Goal: Information Seeking & Learning: Learn about a topic

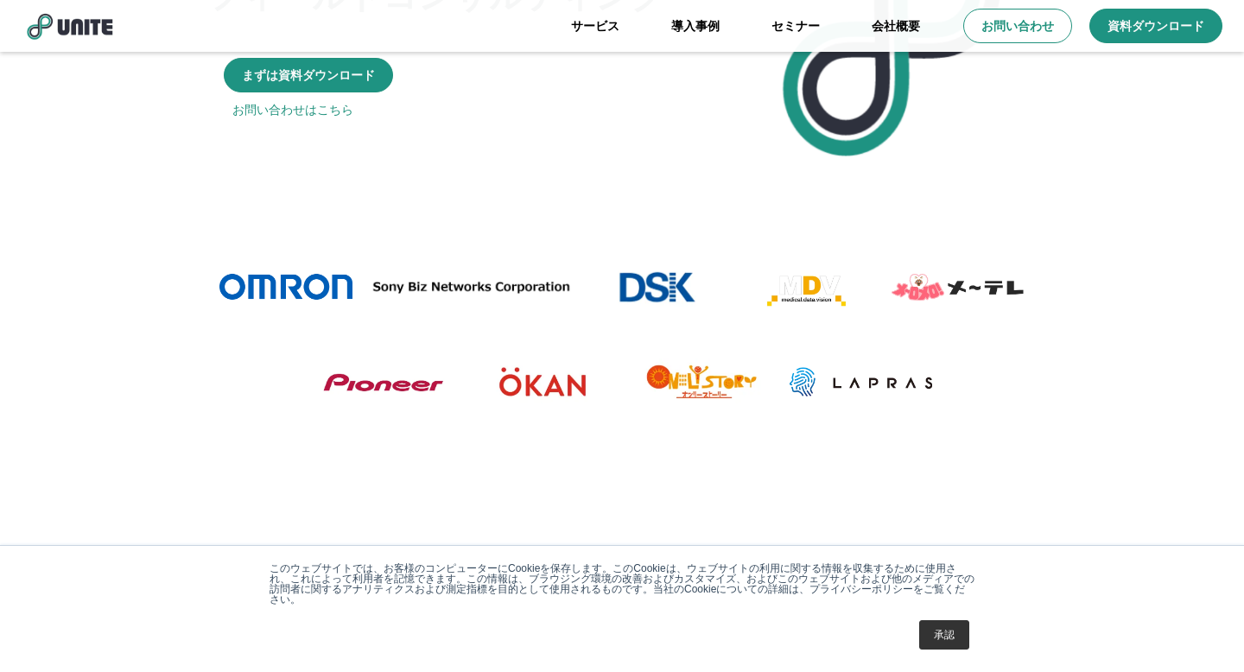
scroll to position [498, 0]
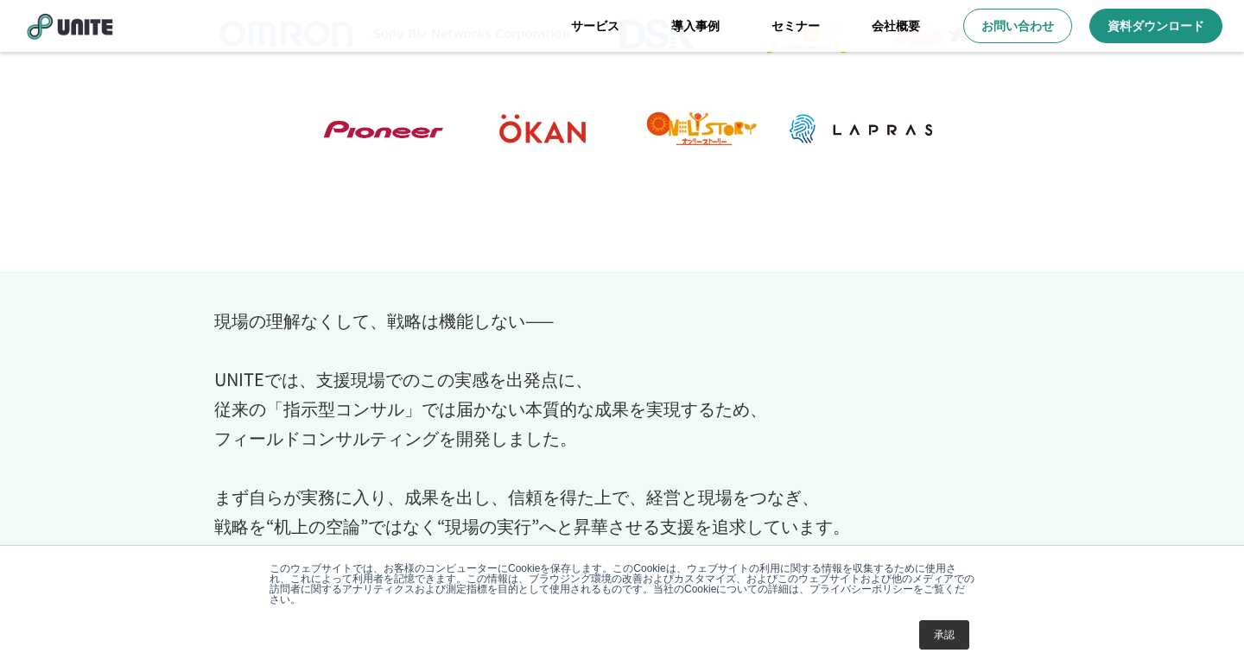
click at [948, 644] on link "承認" at bounding box center [944, 634] width 50 height 29
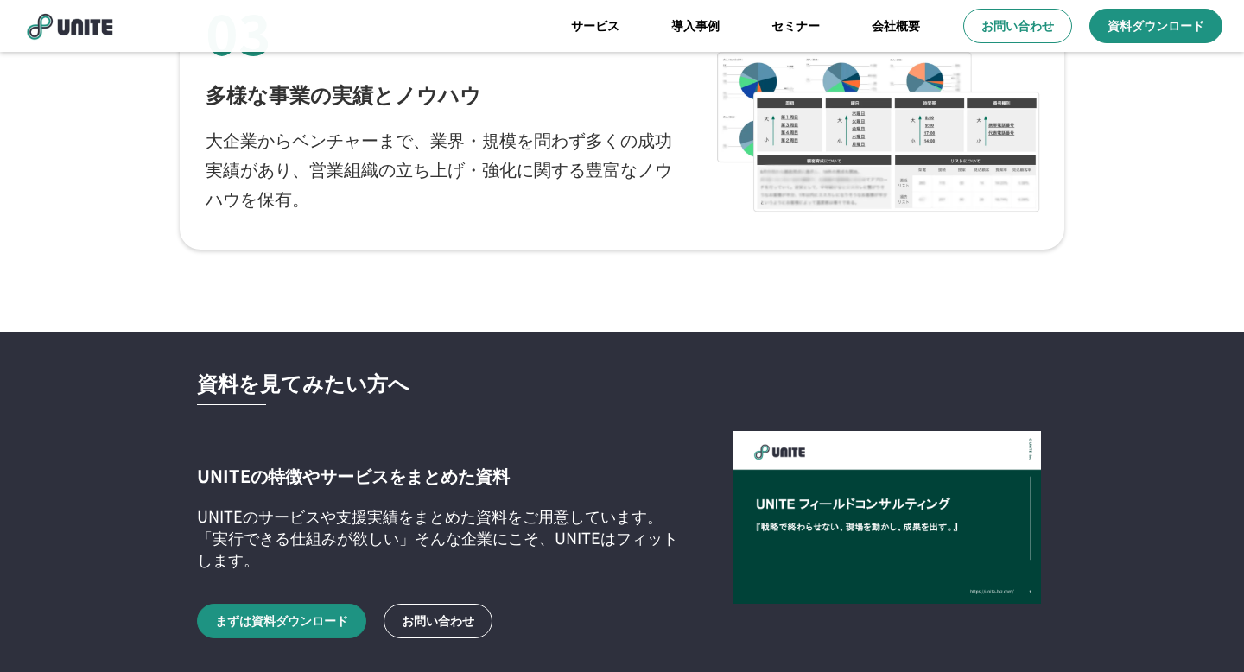
scroll to position [2803, 0]
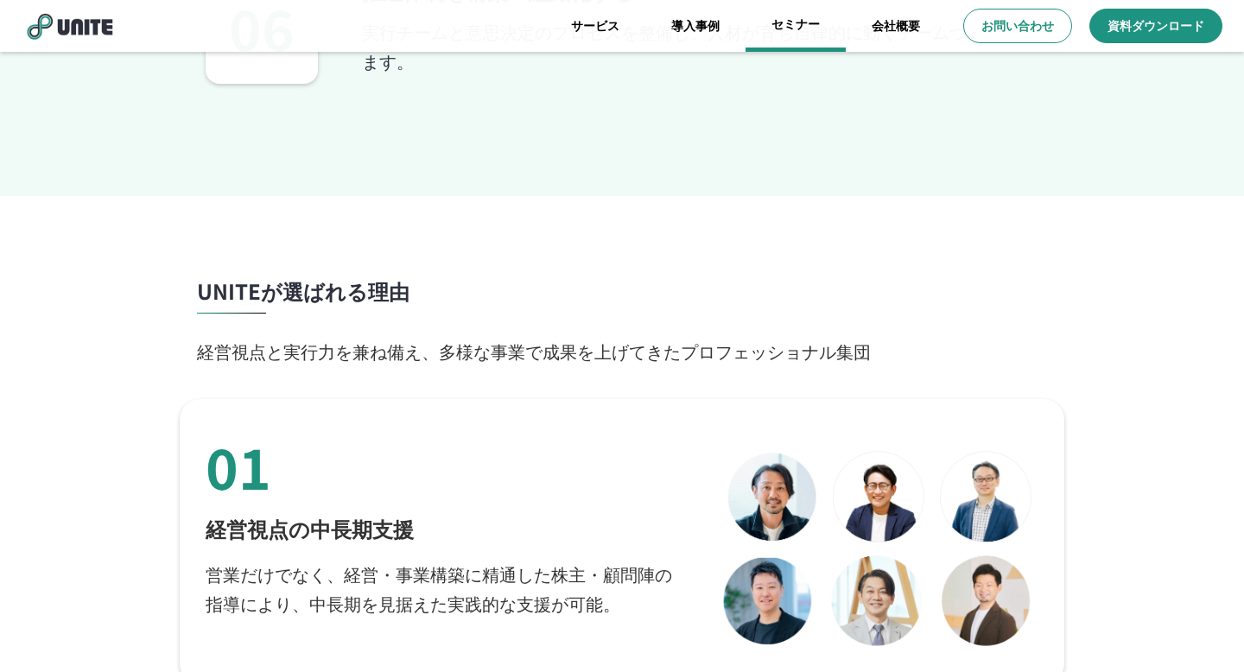
click at [793, 25] on link "セミナー" at bounding box center [795, 26] width 100 height 52
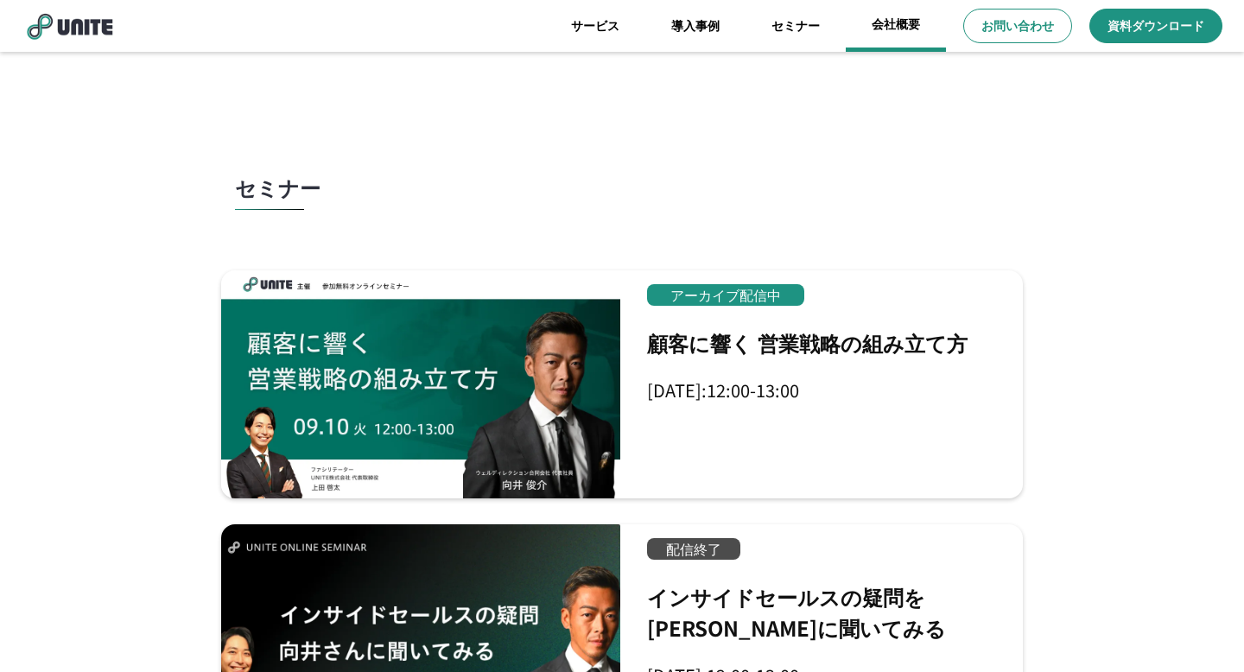
click at [895, 27] on link "会社概要" at bounding box center [896, 26] width 100 height 52
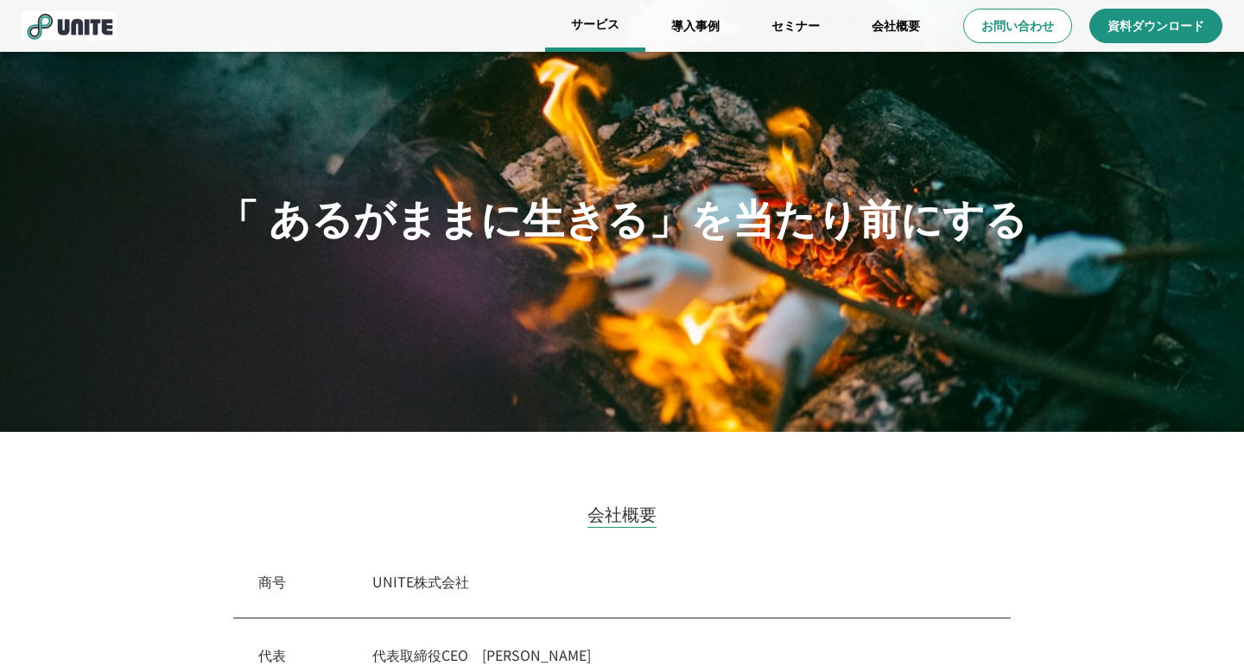
click at [597, 30] on link "サービス" at bounding box center [595, 26] width 100 height 52
click at [712, 22] on link "導入事例" at bounding box center [695, 26] width 100 height 52
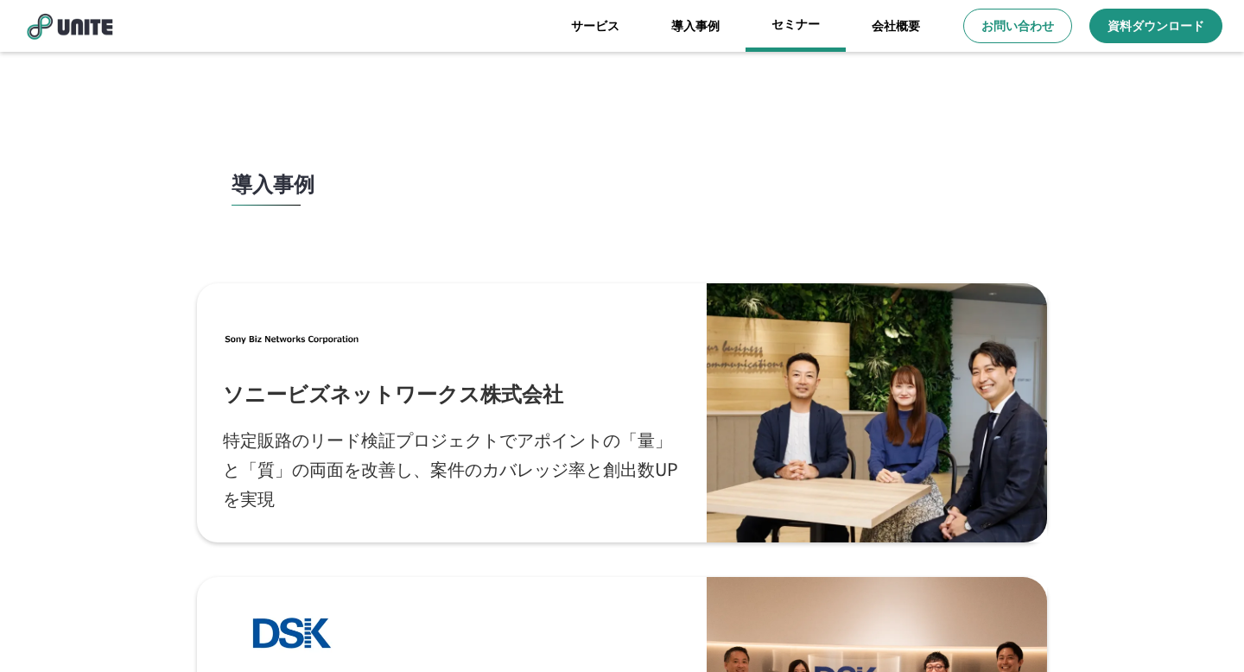
click at [799, 29] on link "セミナー" at bounding box center [795, 26] width 100 height 52
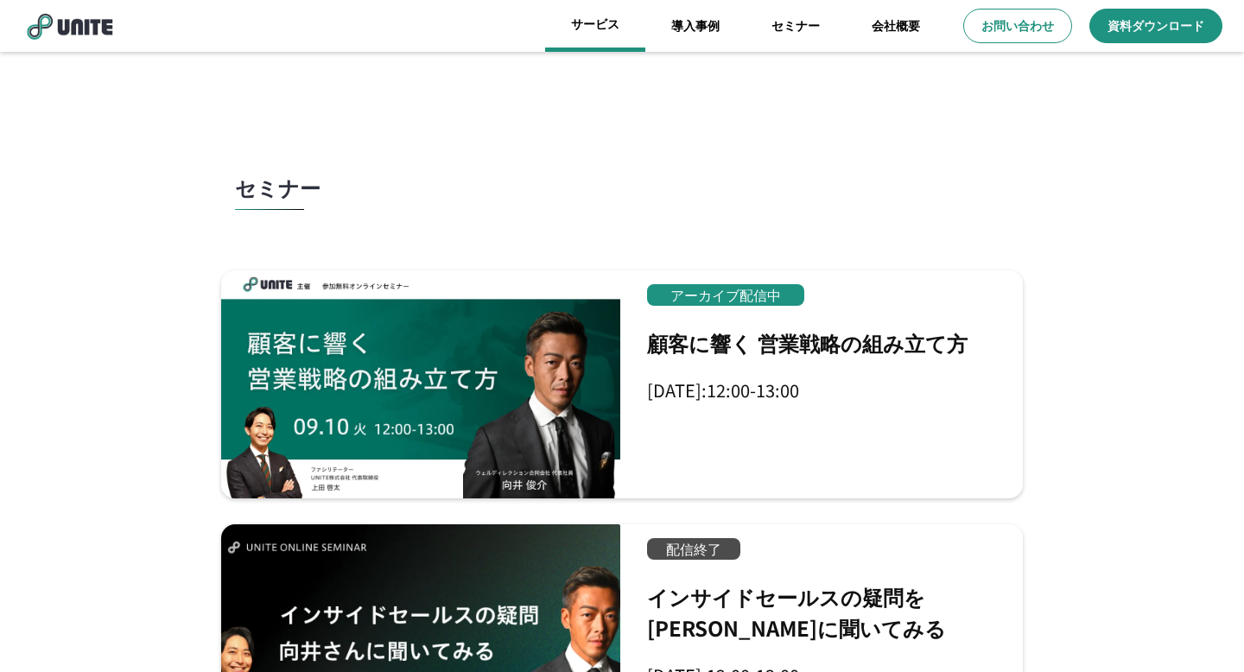
click at [610, 29] on link "サービス" at bounding box center [595, 26] width 100 height 52
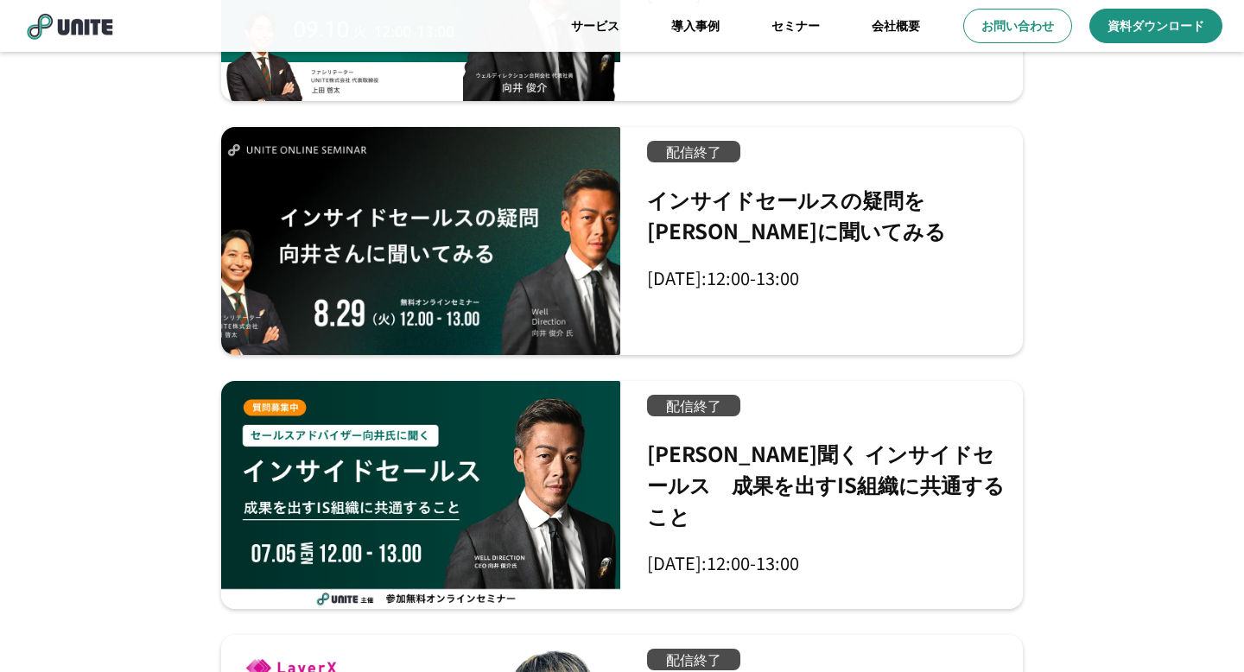
scroll to position [394, 0]
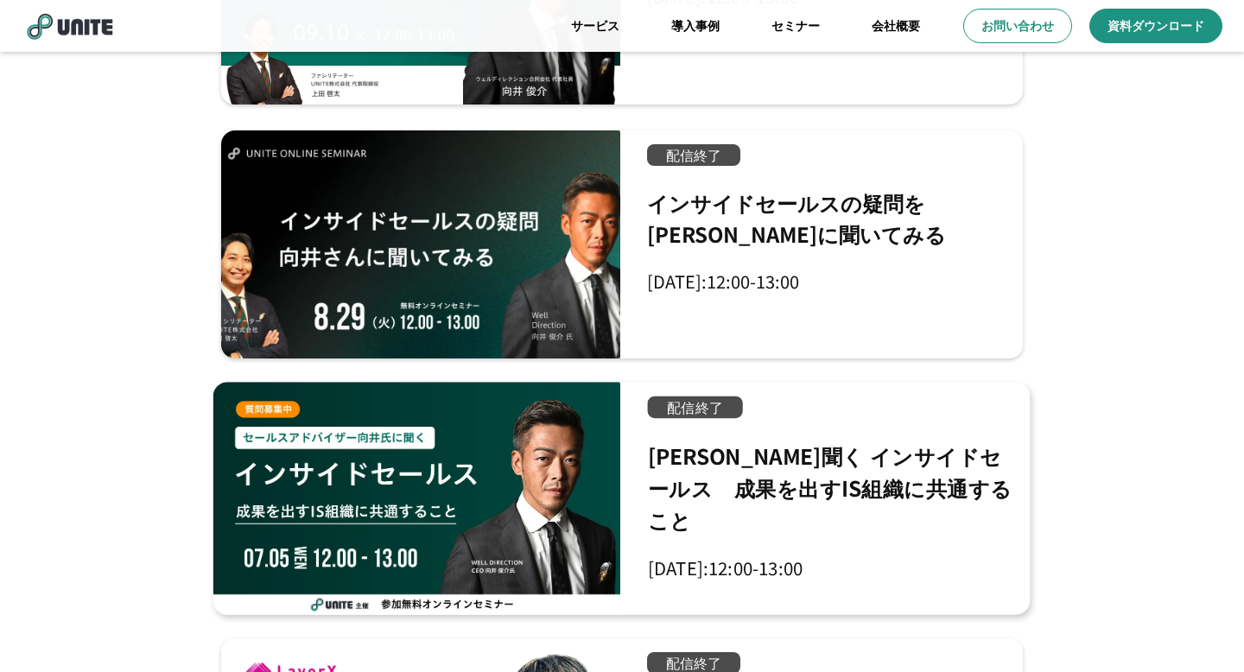
click at [491, 542] on div at bounding box center [416, 498] width 407 height 232
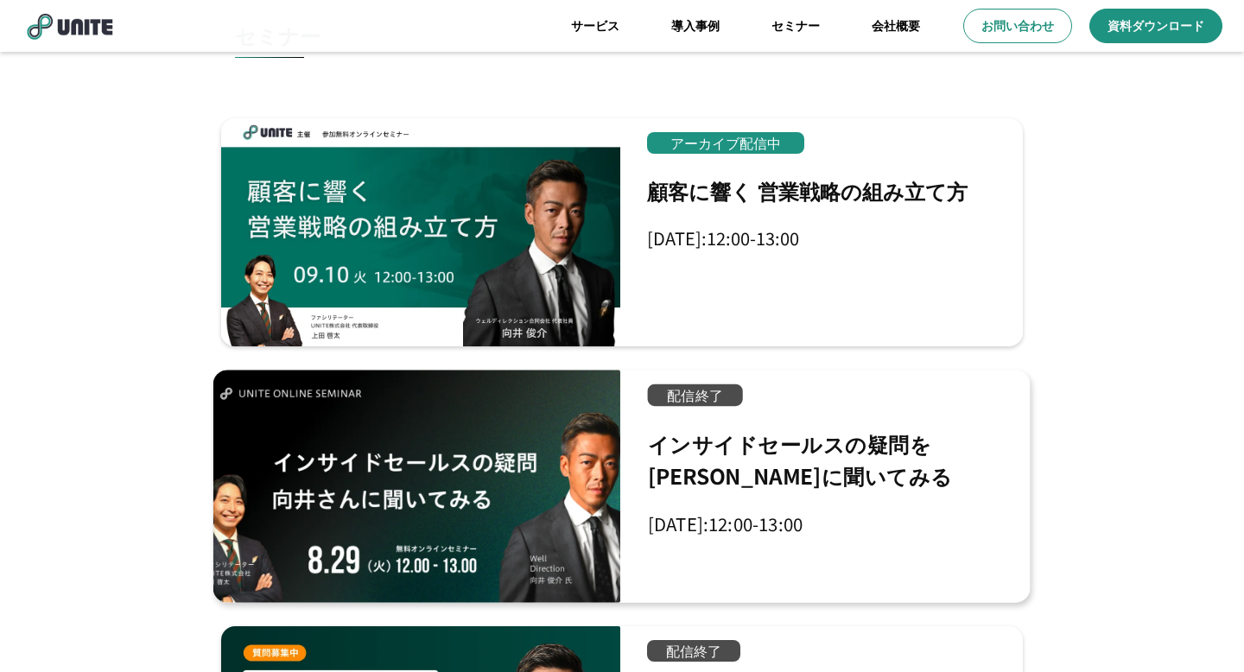
scroll to position [151, 0]
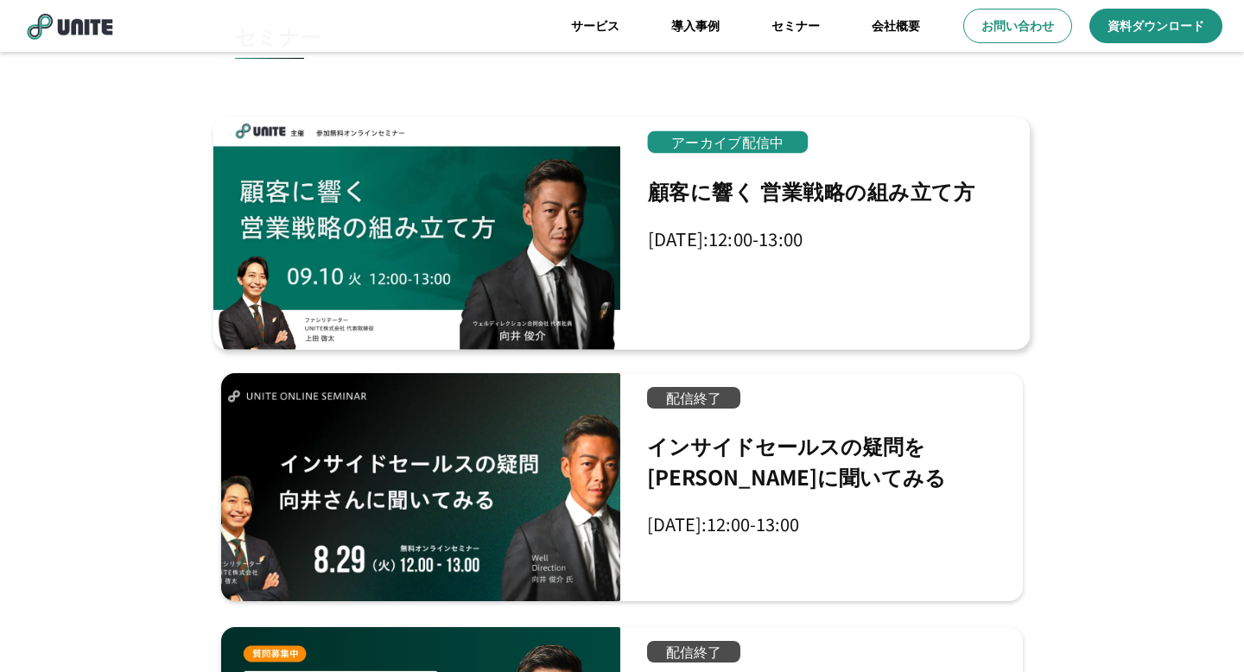
click at [549, 238] on div at bounding box center [416, 233] width 407 height 232
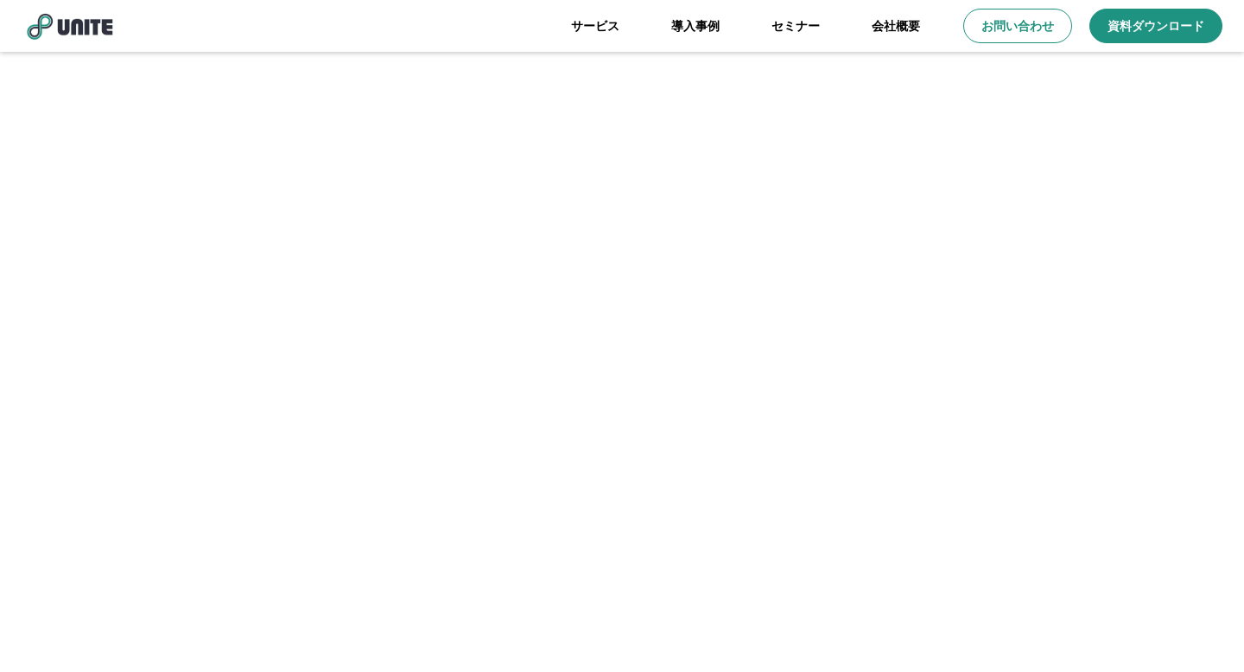
scroll to position [151, 0]
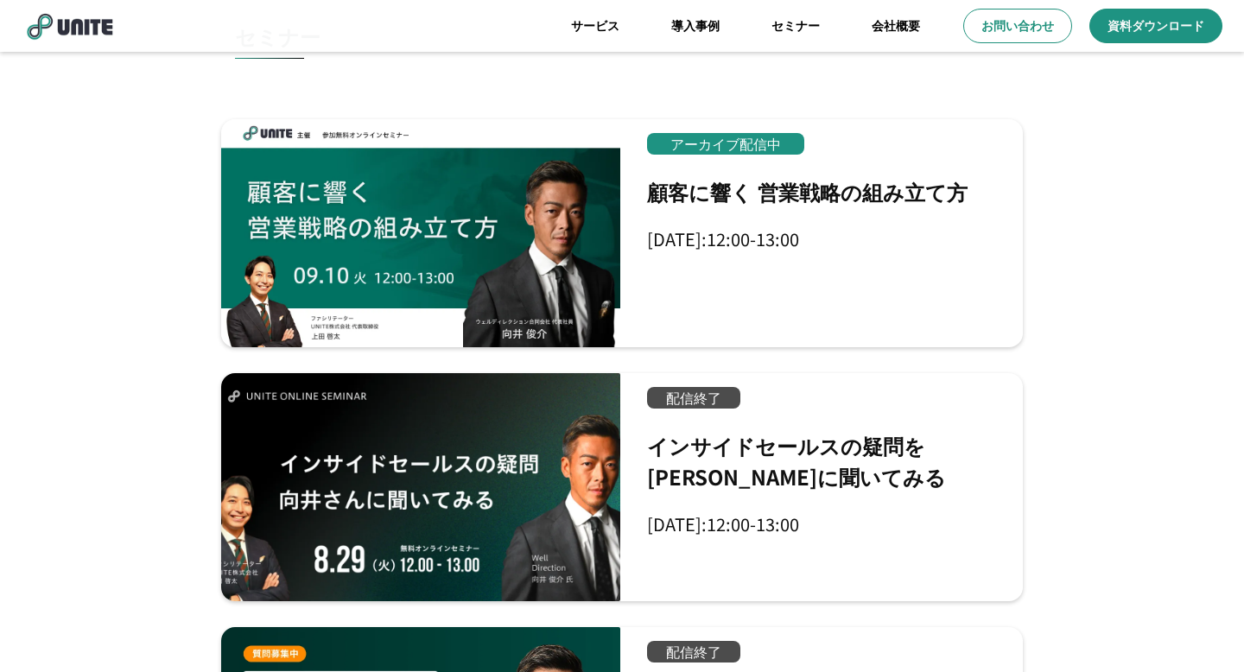
click at [95, 35] on img at bounding box center [69, 25] width 95 height 29
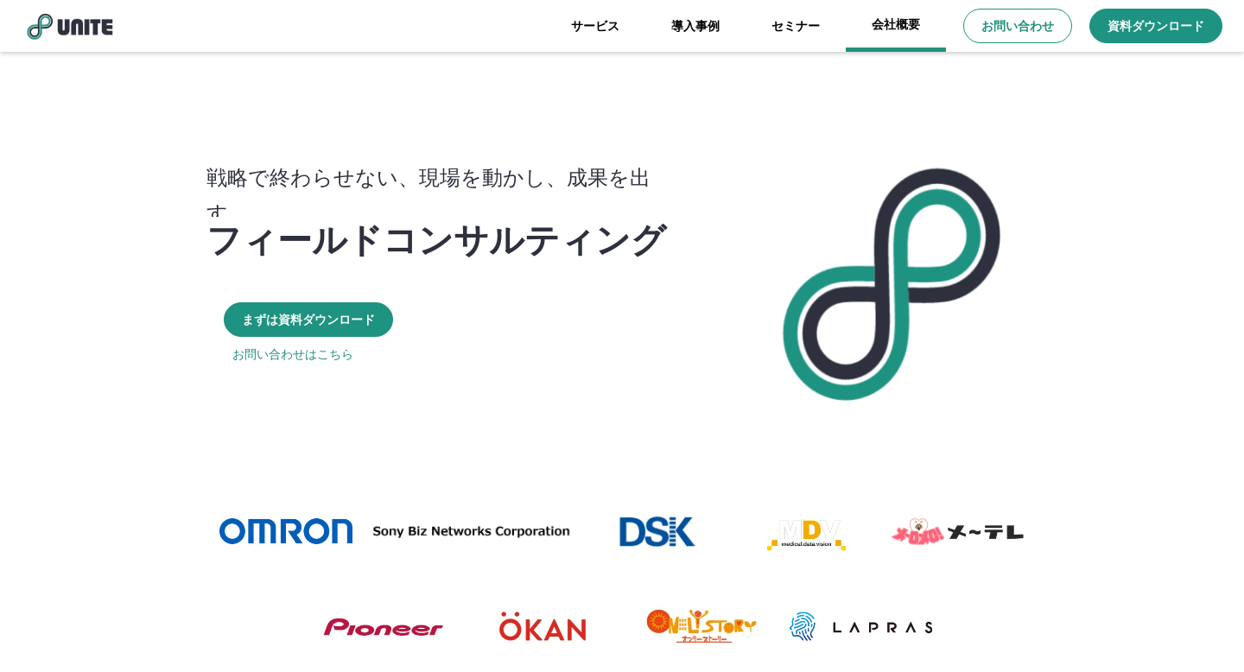
click at [901, 29] on link "会社概要" at bounding box center [896, 26] width 100 height 52
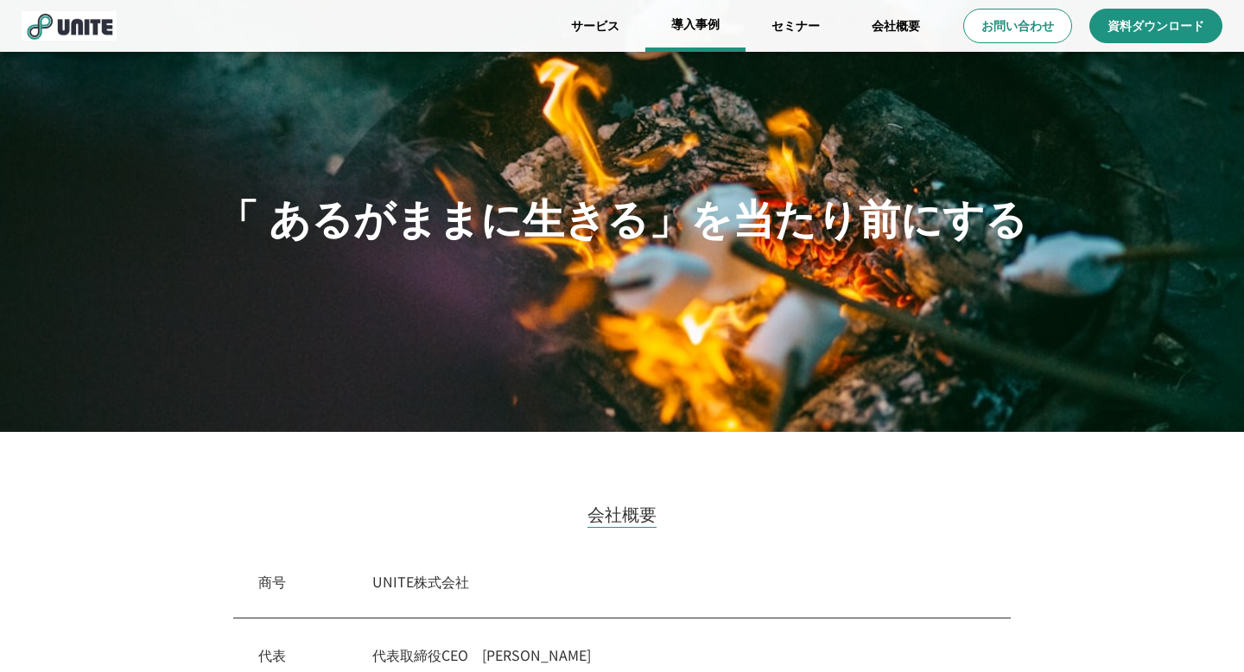
click at [688, 25] on link "導入事例" at bounding box center [695, 26] width 100 height 52
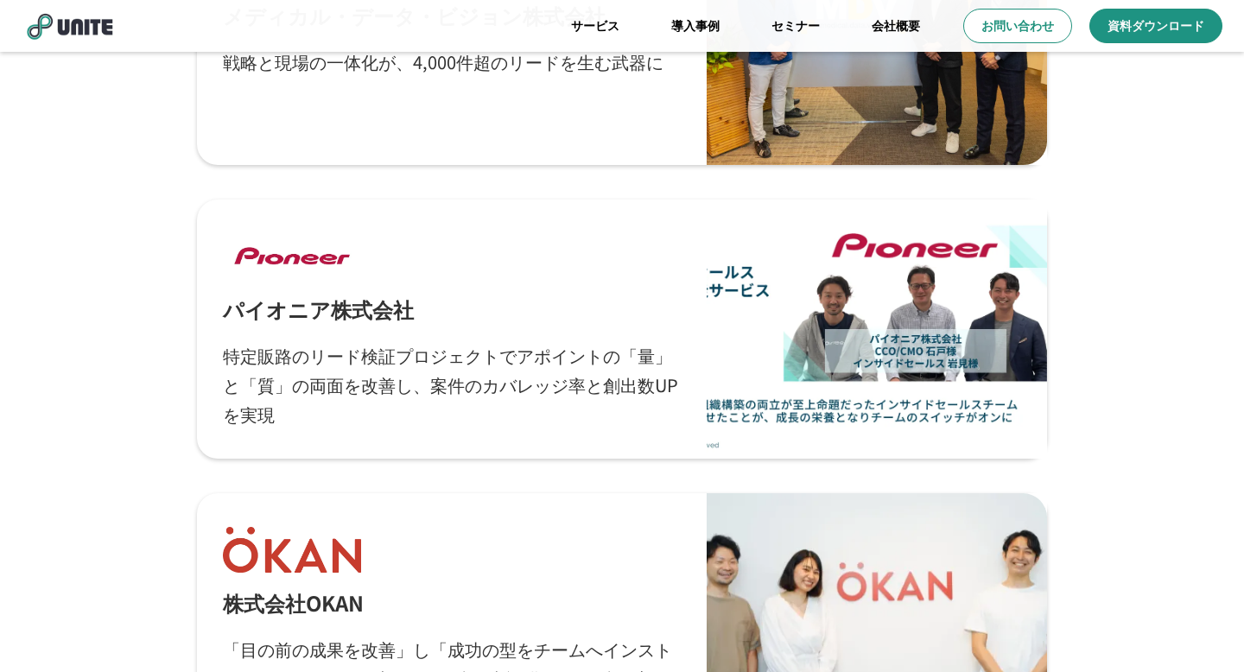
scroll to position [1285, 0]
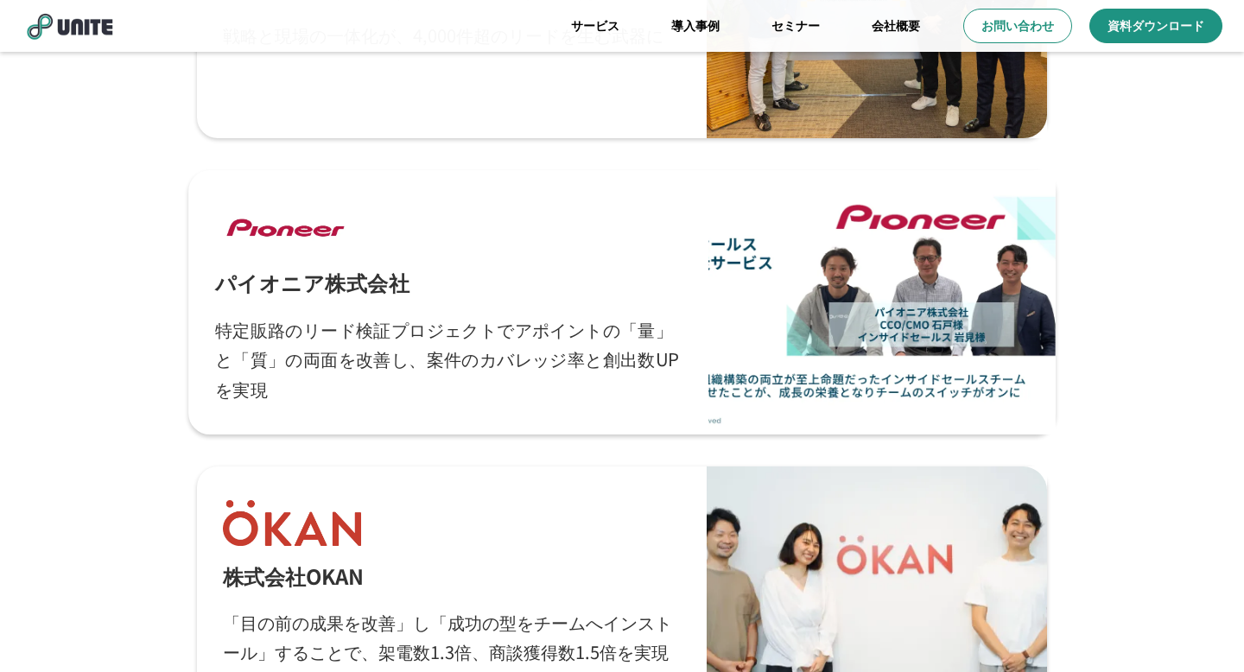
click at [553, 371] on p "特定販路のリード検証プロジェクトでアポイントの「量」と「質」の両面を改善し、案件のカバレッジ率と創出数UPを実現" at bounding box center [448, 359] width 467 height 90
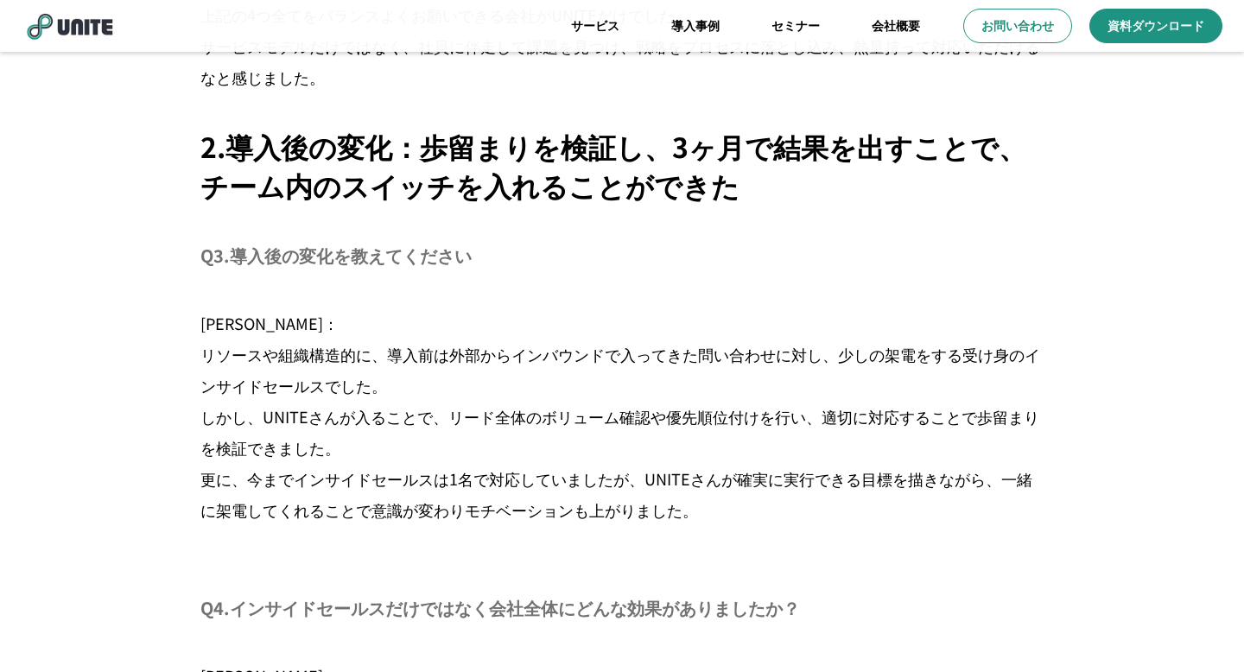
scroll to position [2641, 0]
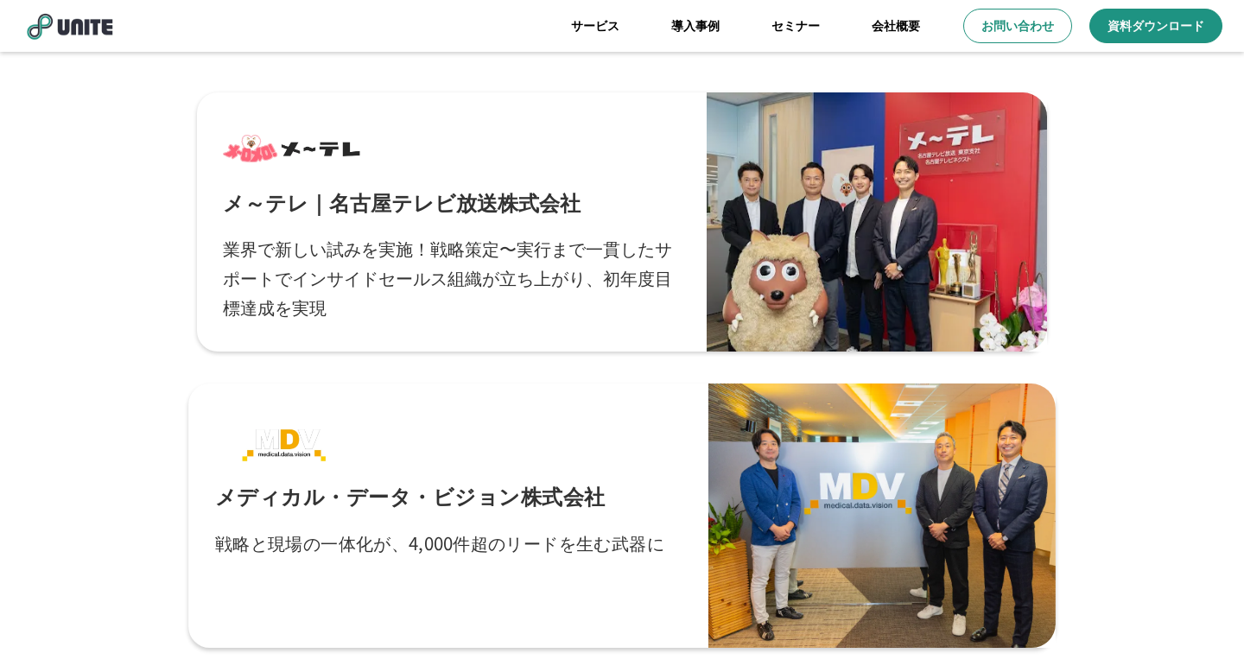
scroll to position [759, 0]
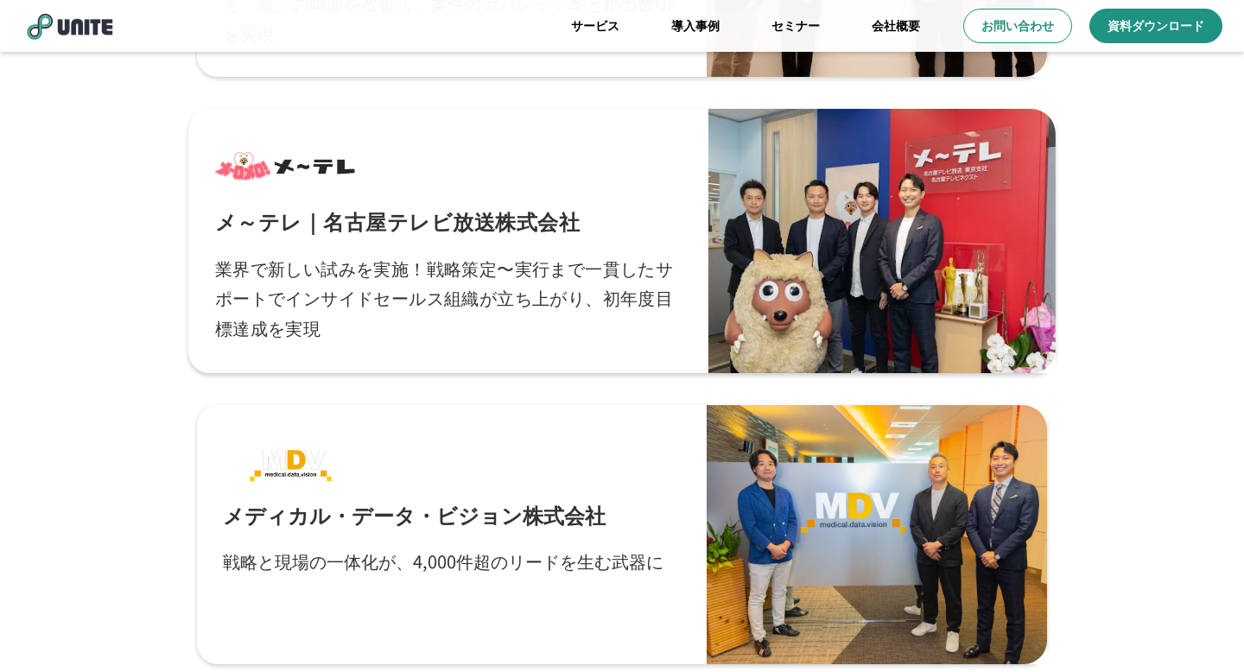
click at [539, 282] on p "業界で新しい試みを実施！戦略策定〜実行まで一貫したサポートでインサイドセールス組織が立ち上がり、初年度目標達成を実現" at bounding box center [448, 298] width 467 height 90
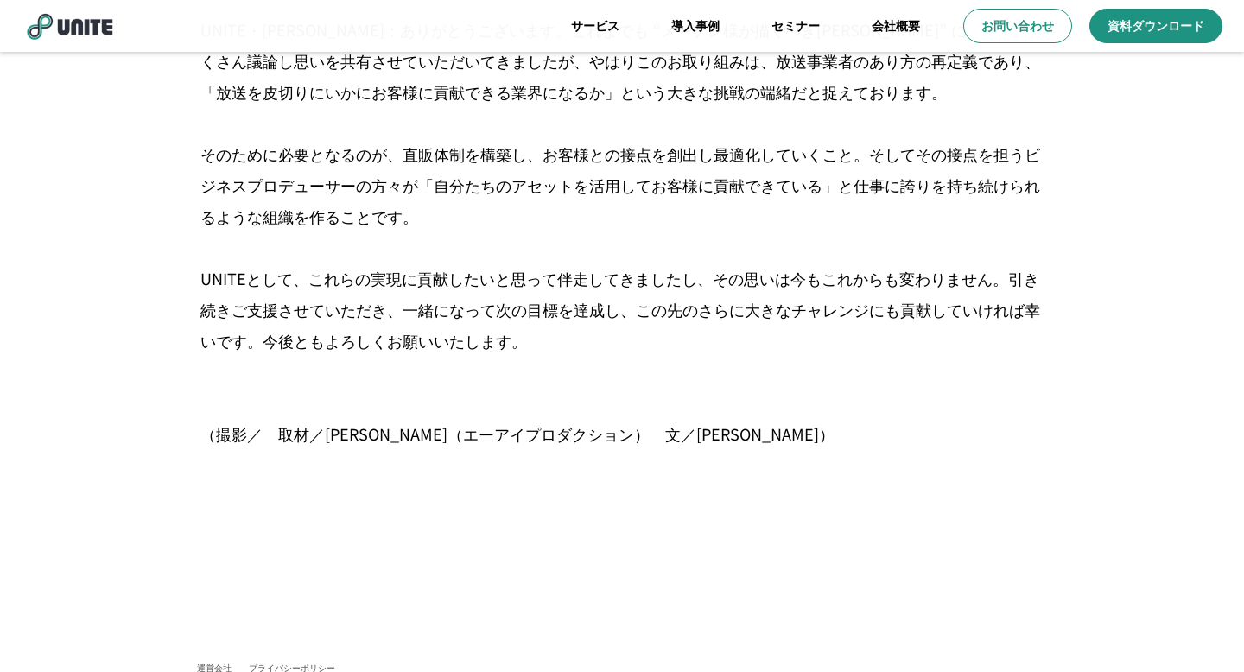
scroll to position [10167, 0]
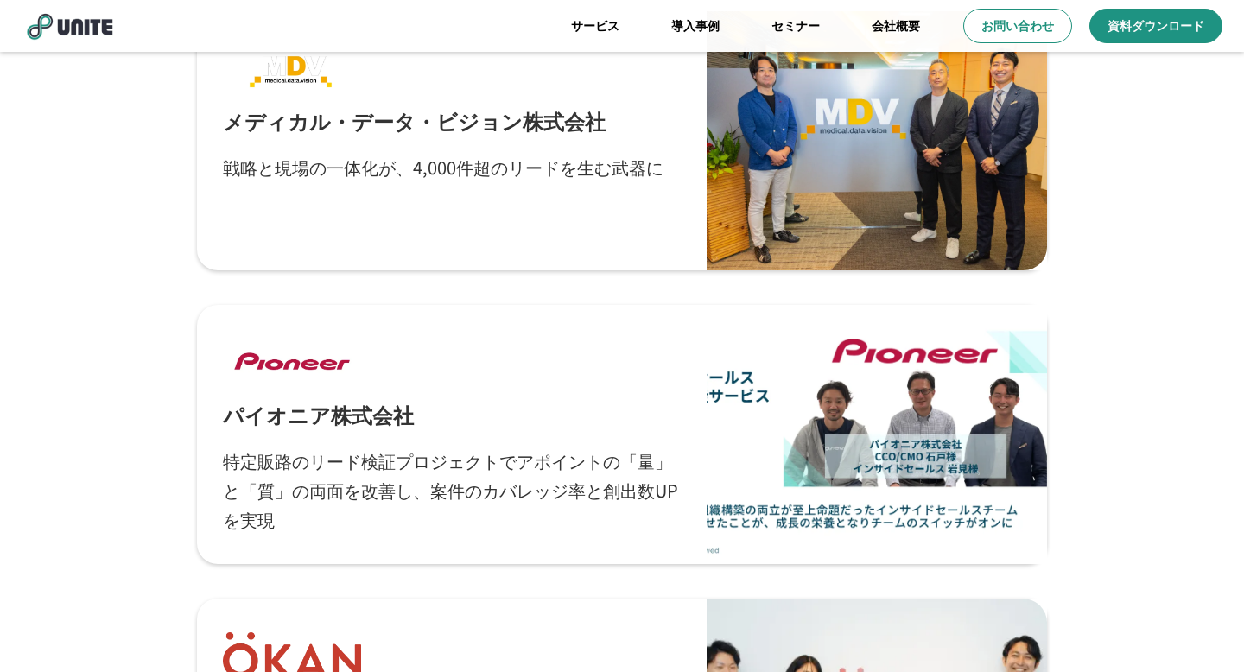
scroll to position [1160, 0]
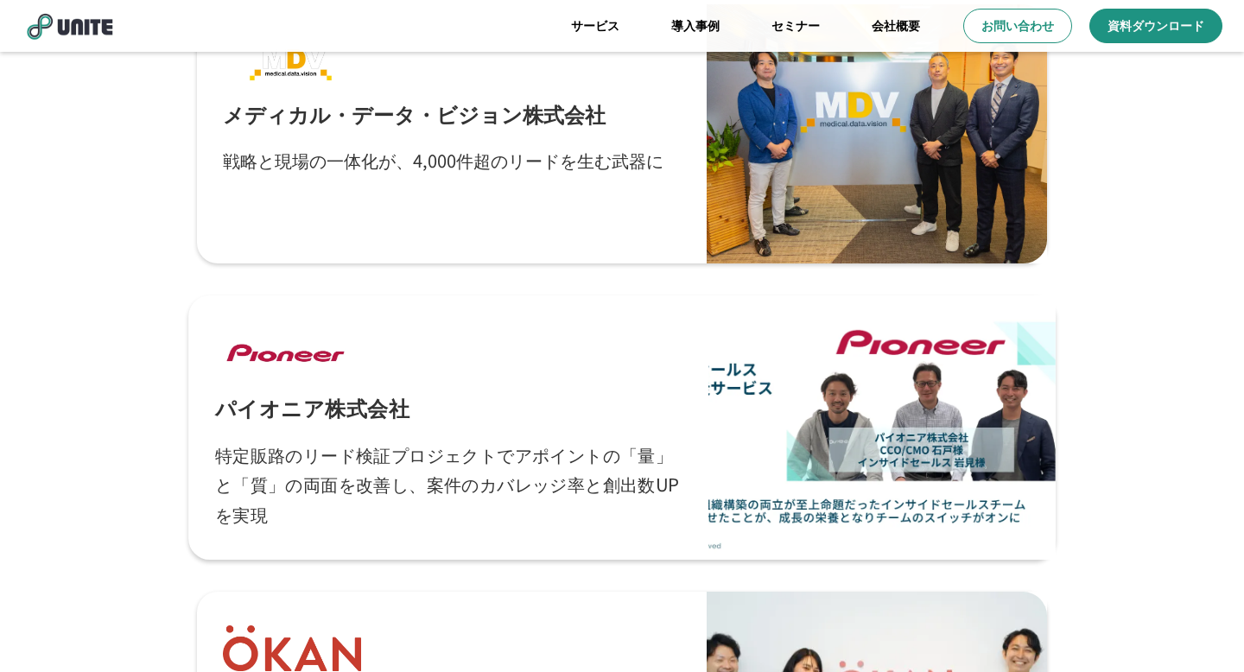
click at [464, 475] on p "特定販路のリード検証プロジェクトでアポイントの「量」と「質」の両面を改善し、案件のカバレッジ率と創出数UPを実現" at bounding box center [448, 485] width 467 height 90
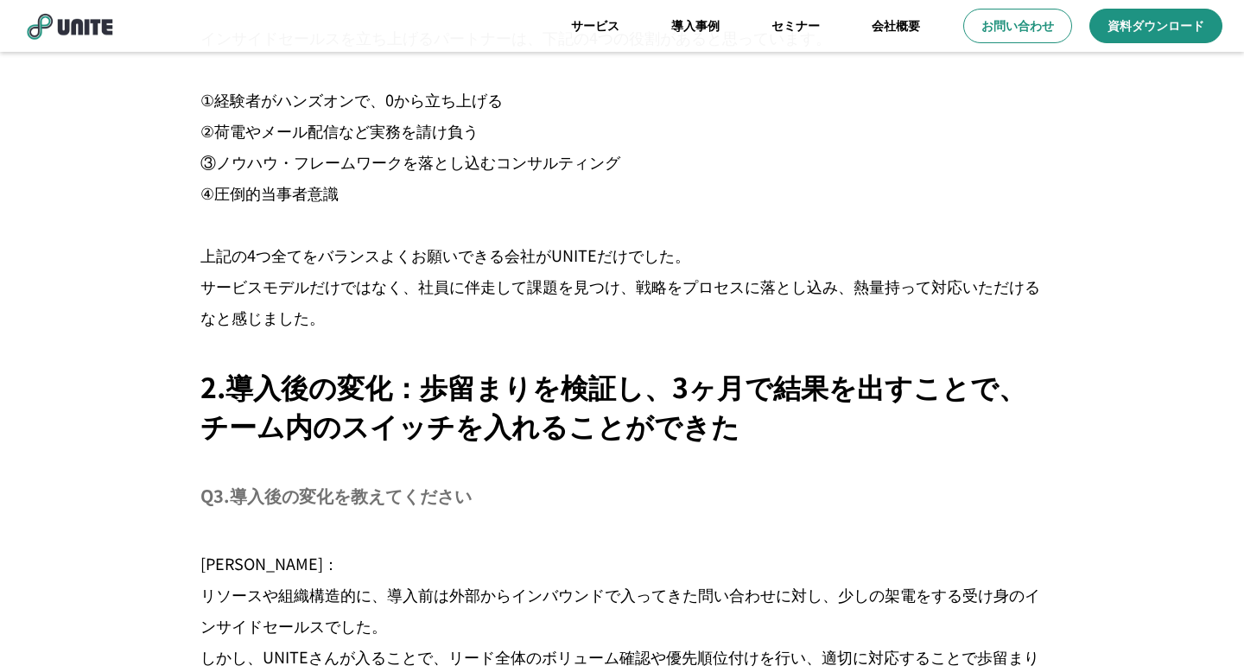
scroll to position [2419, 0]
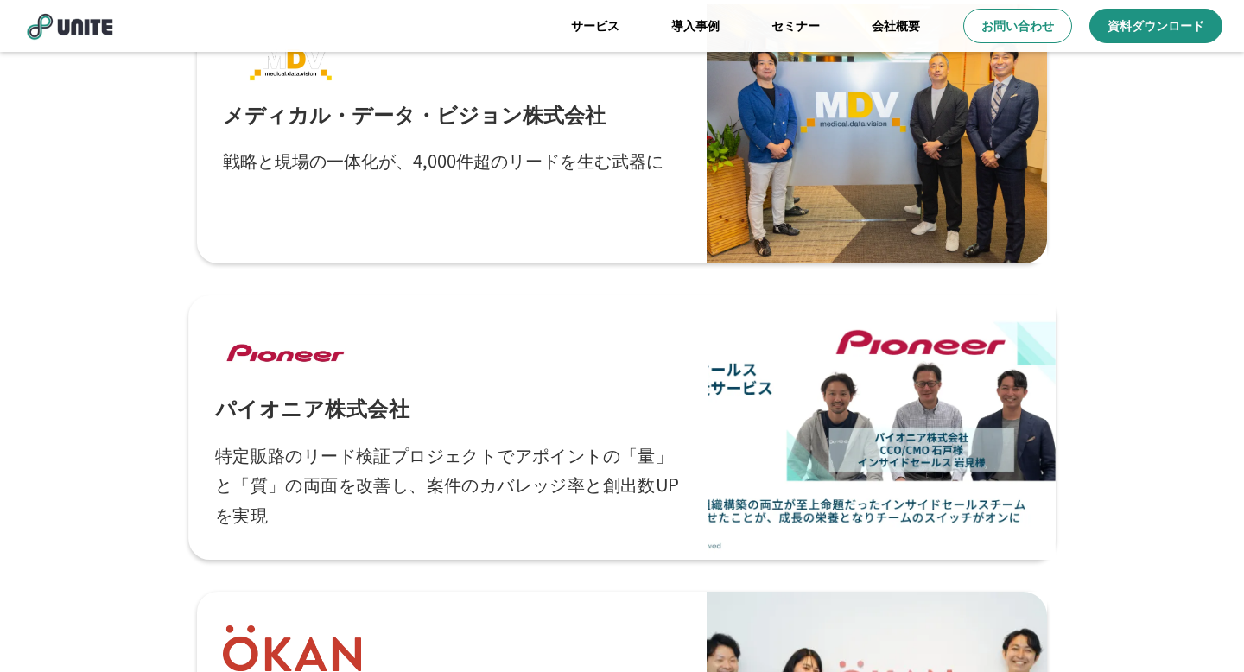
scroll to position [995, 0]
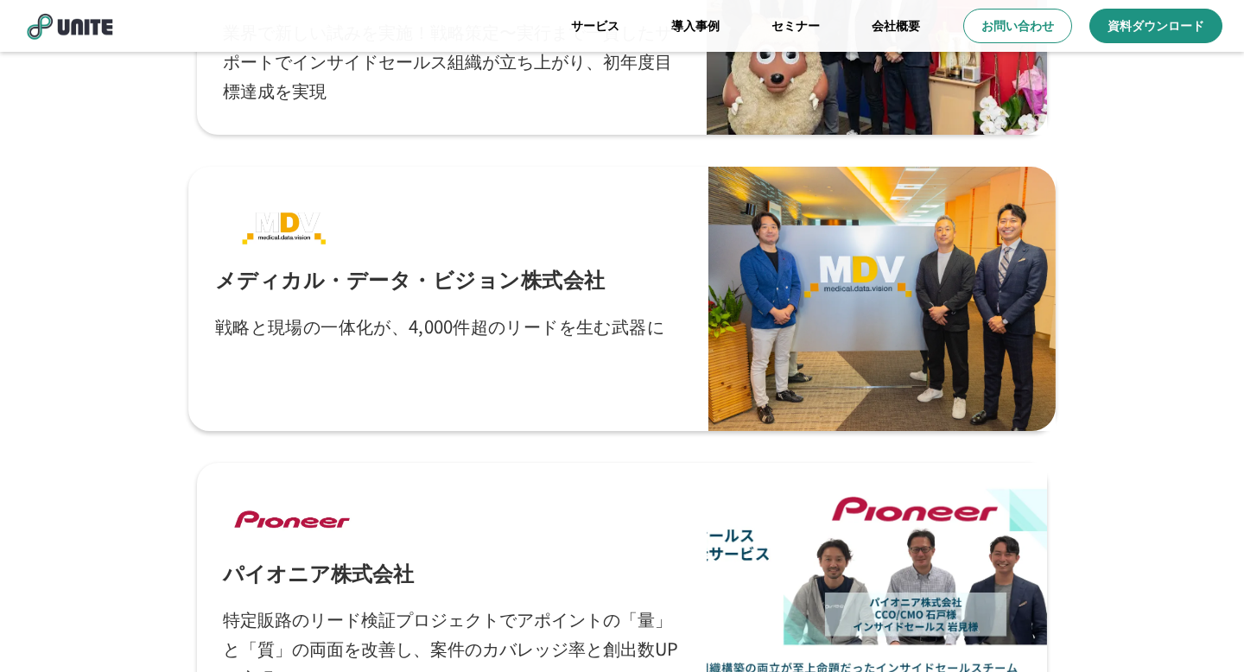
click at [441, 308] on div "メディカル・データ・ビジョン株式会社 戦略と現場の一体化が、4,000件超のリードを生む武器に" at bounding box center [448, 299] width 467 height 212
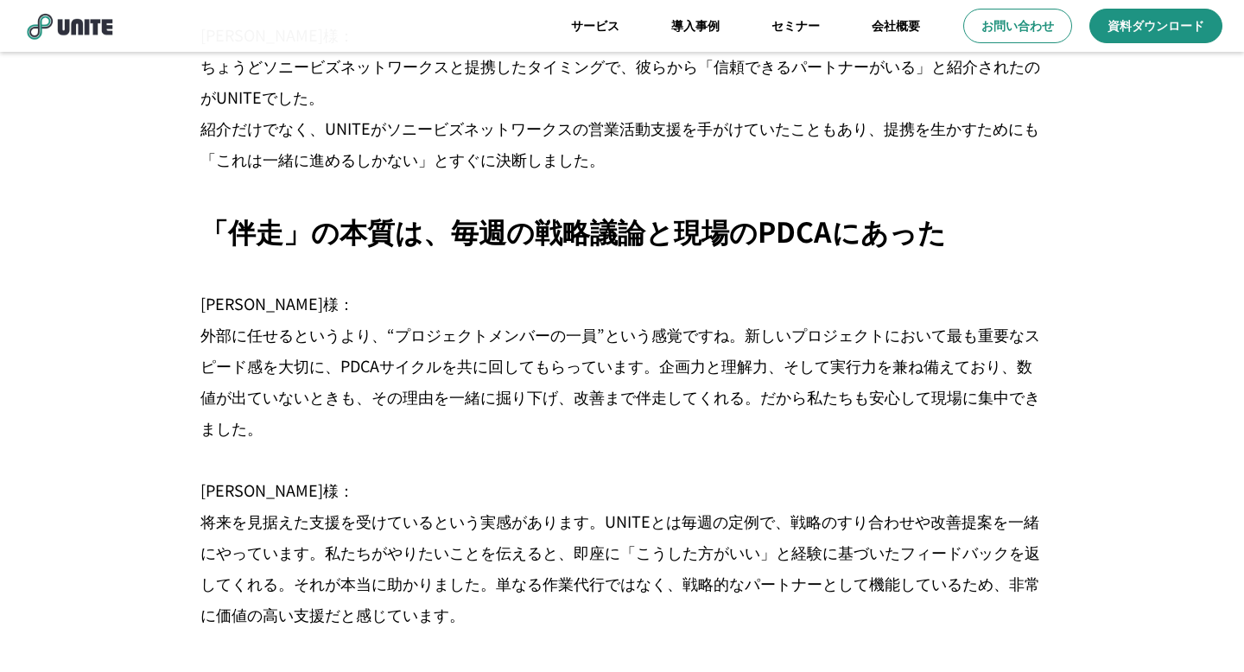
scroll to position [2886, 0]
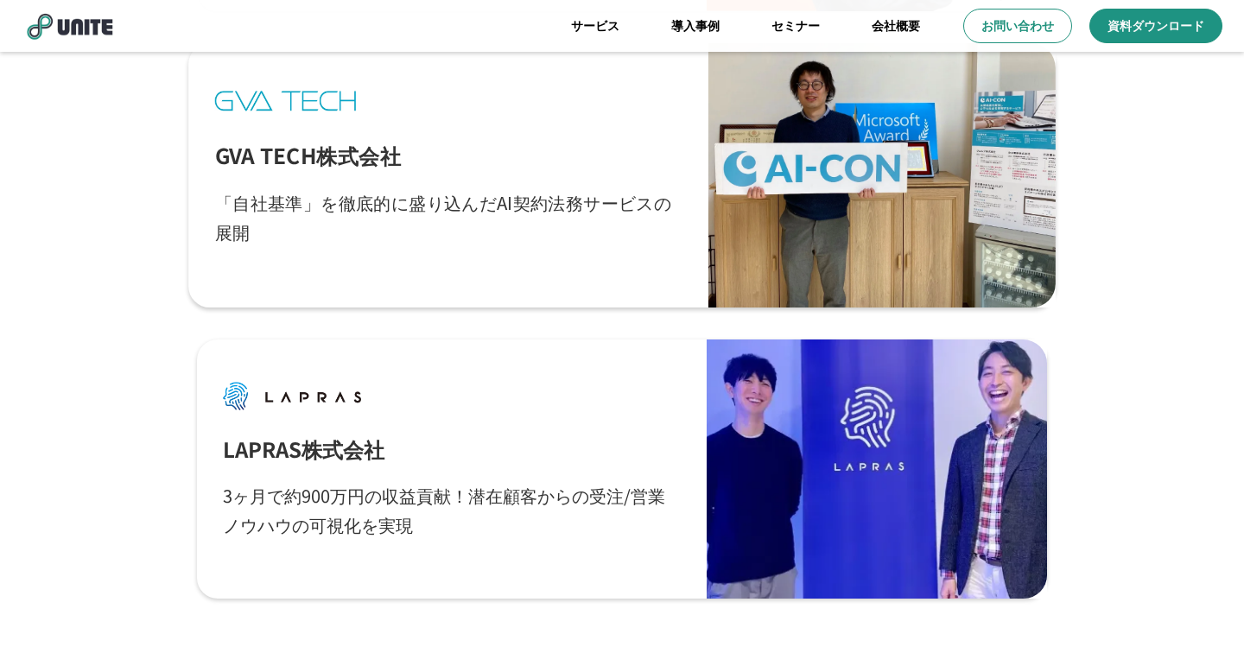
scroll to position [2466, 0]
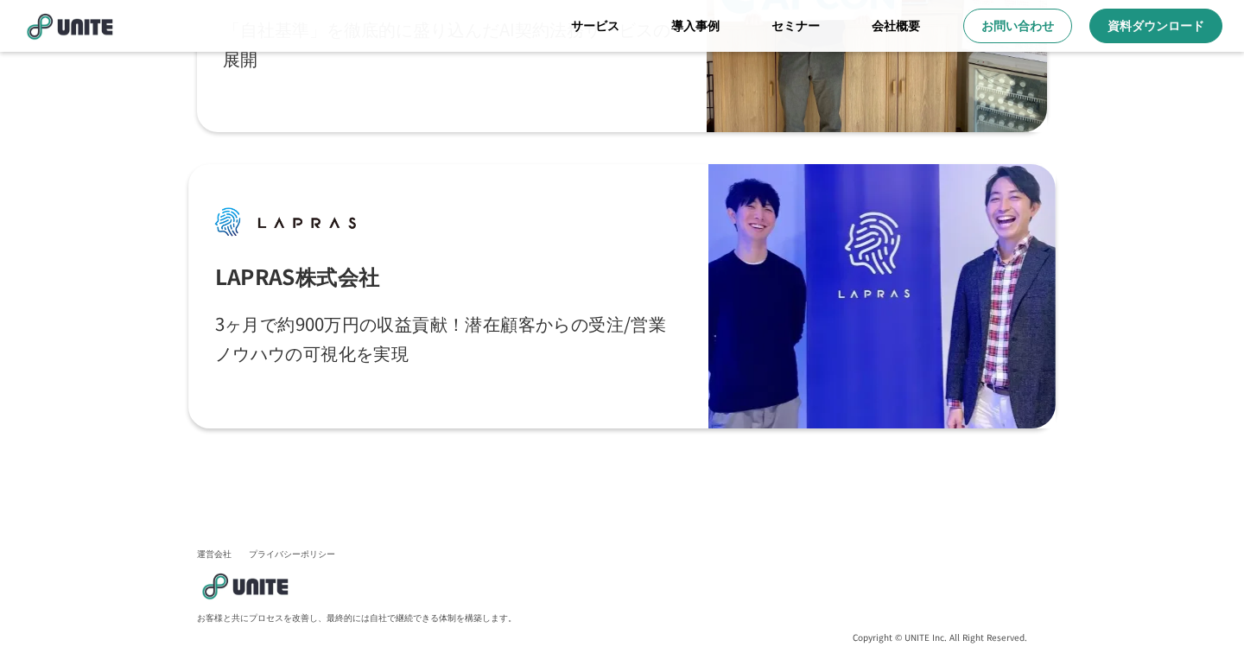
click at [473, 348] on p "3ヶ月で約900万円の収益貢献！潜在顧客からの受注/営業ノウハウの可視化を実現" at bounding box center [448, 338] width 467 height 60
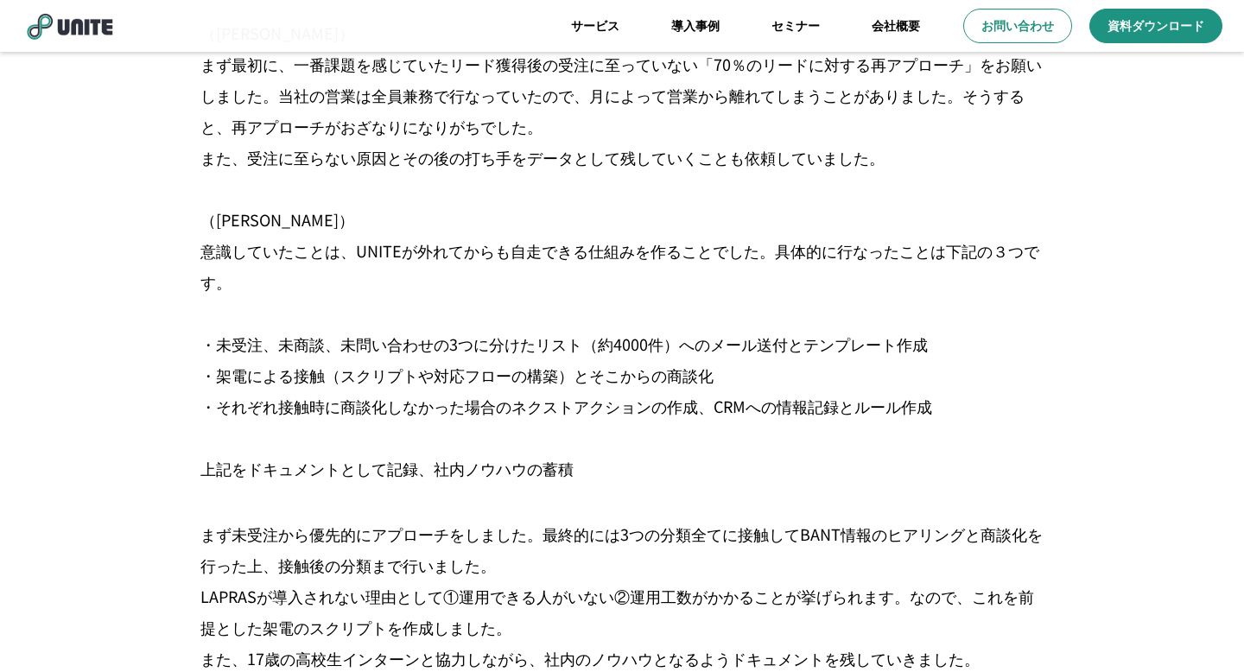
scroll to position [3545, 0]
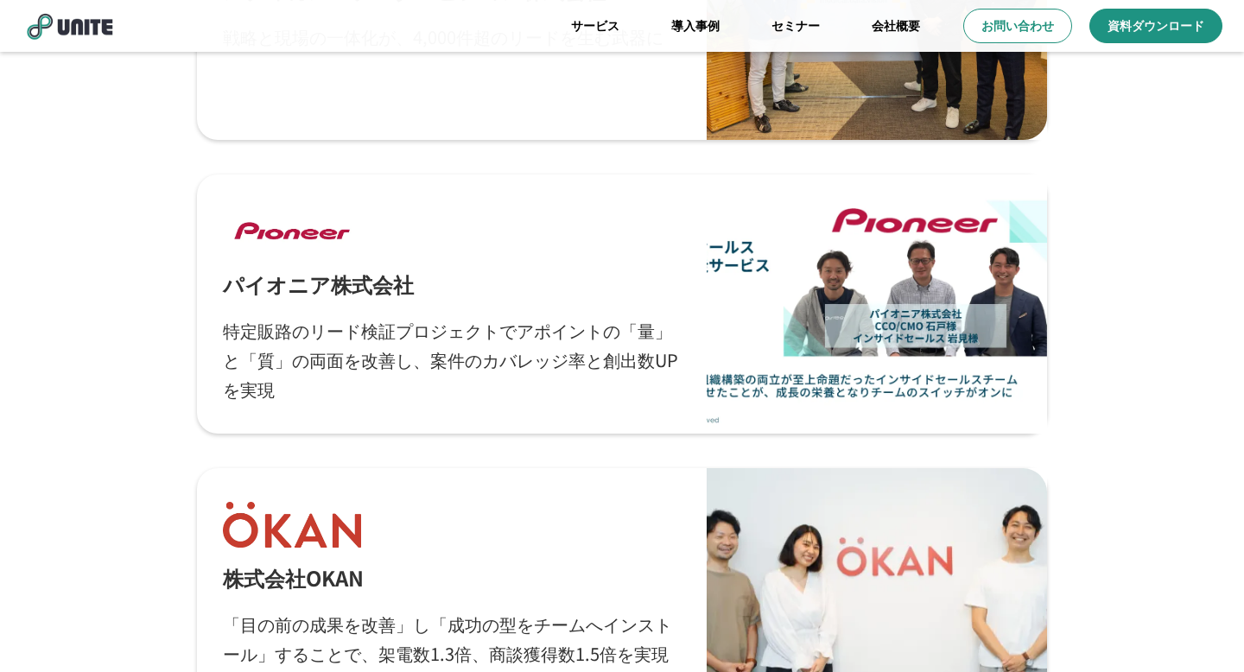
scroll to position [1284, 0]
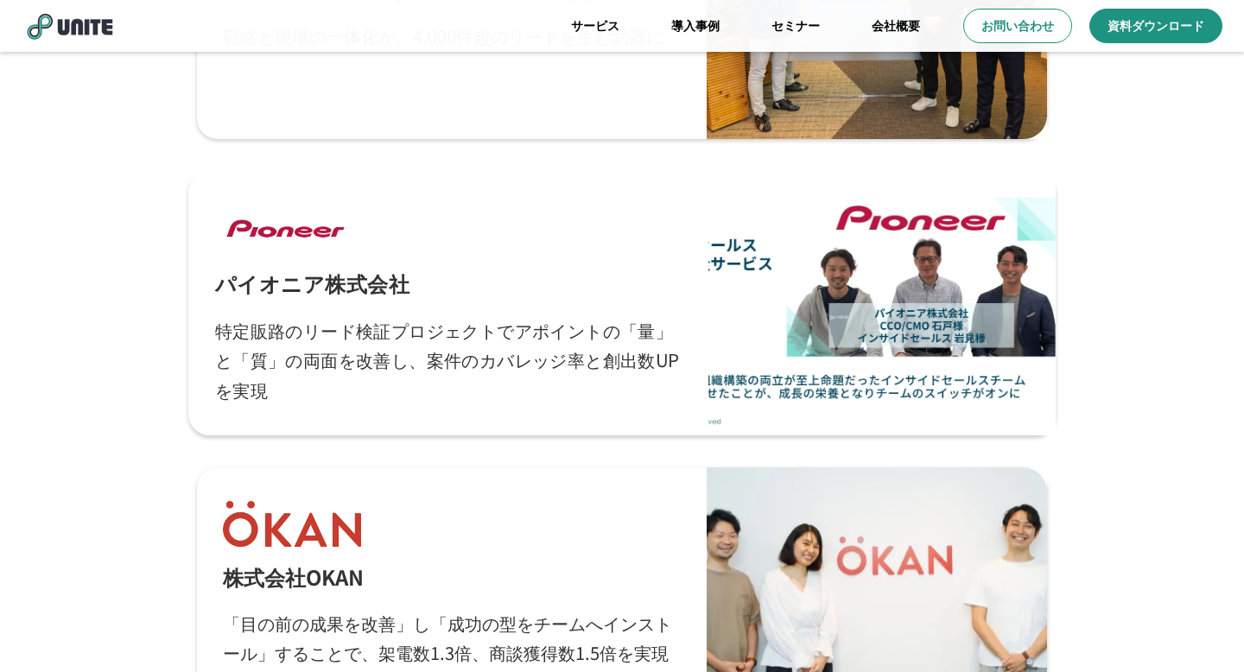
click at [471, 341] on p "特定販路のリード検証プロジェクトでアポイントの「量」と「質」の両面を改善し、案件のカバレッジ率と創出数UPを実現" at bounding box center [448, 360] width 467 height 90
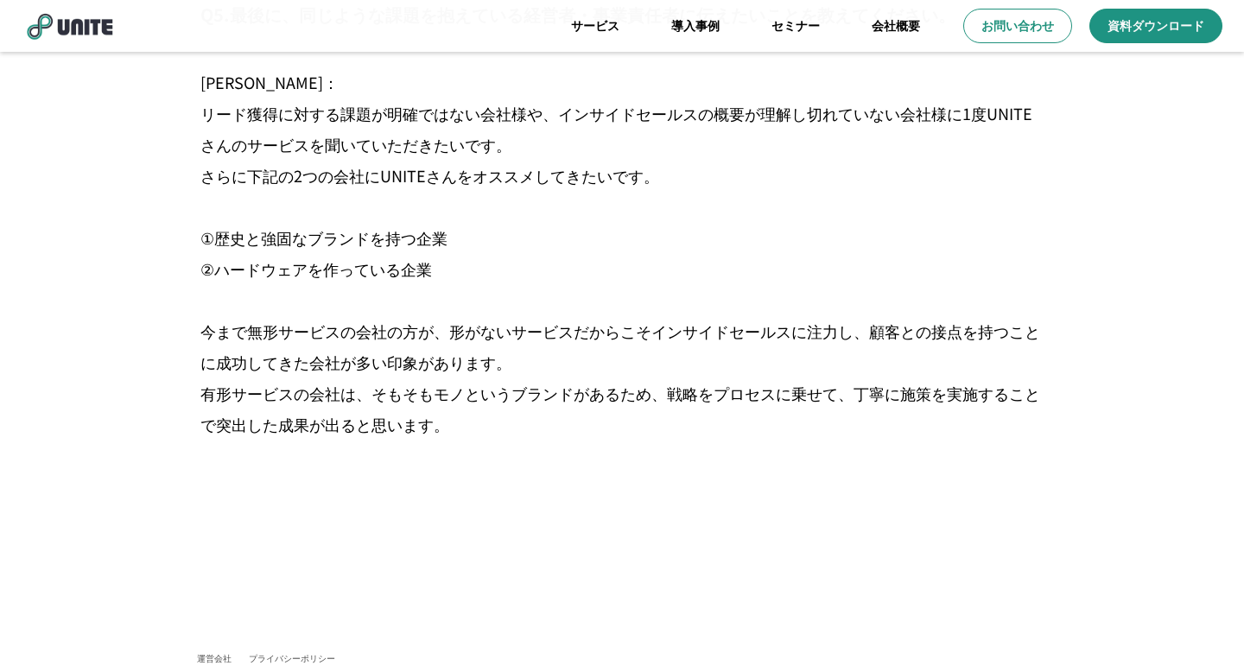
scroll to position [6056, 0]
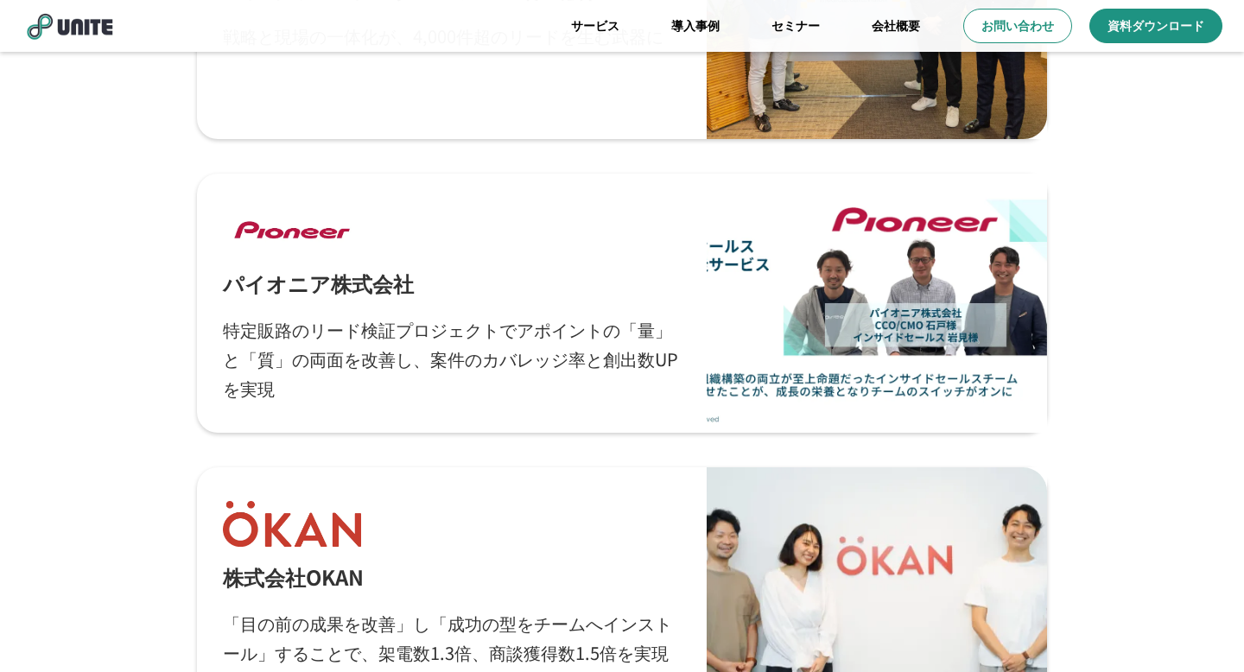
scroll to position [996, 0]
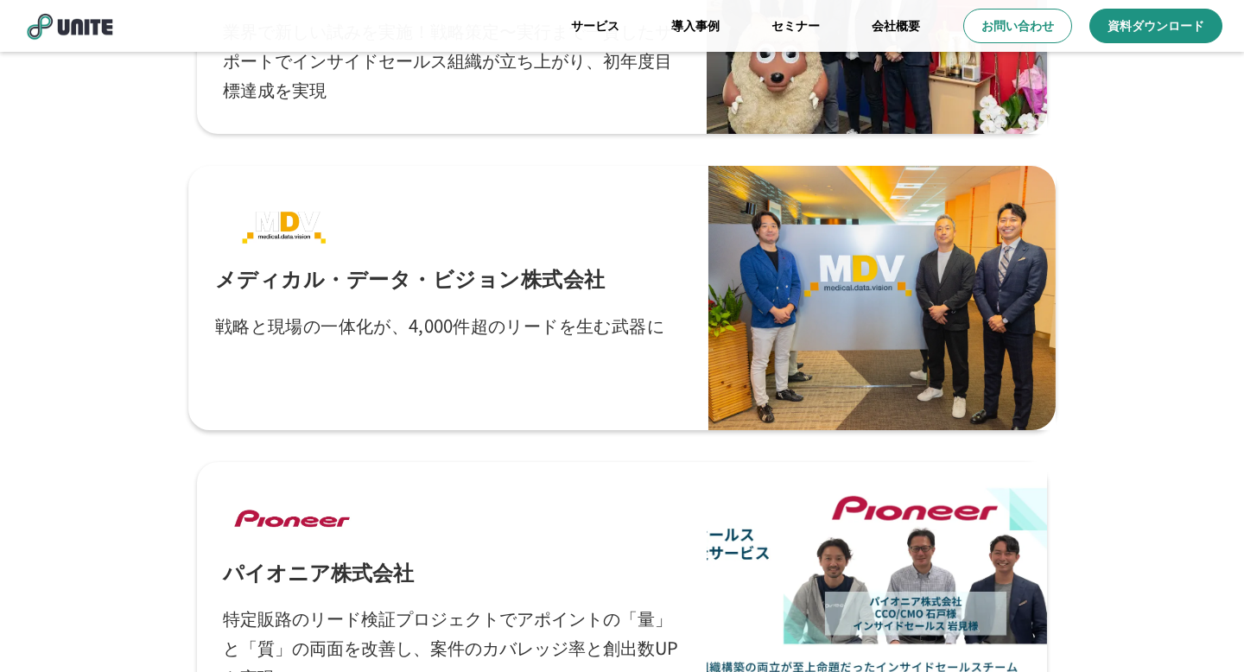
click at [400, 326] on p "戦略と現場の一体化が、4,000件超のリードを生む武器に" at bounding box center [439, 325] width 449 height 30
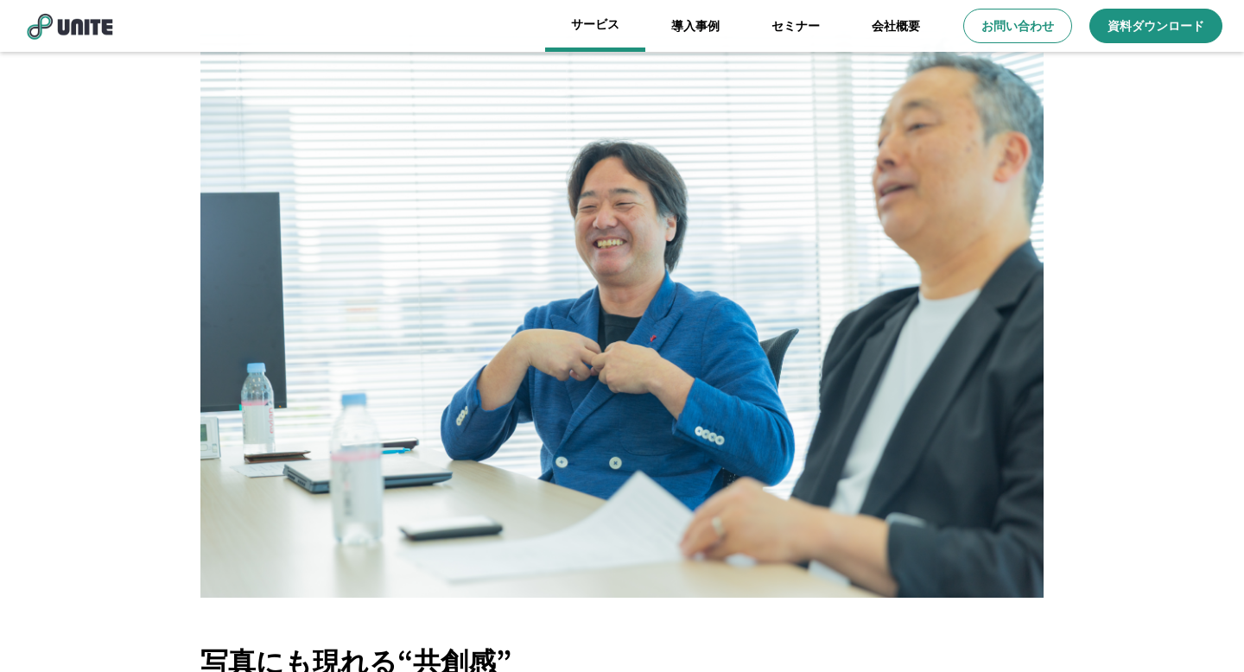
scroll to position [4741, 0]
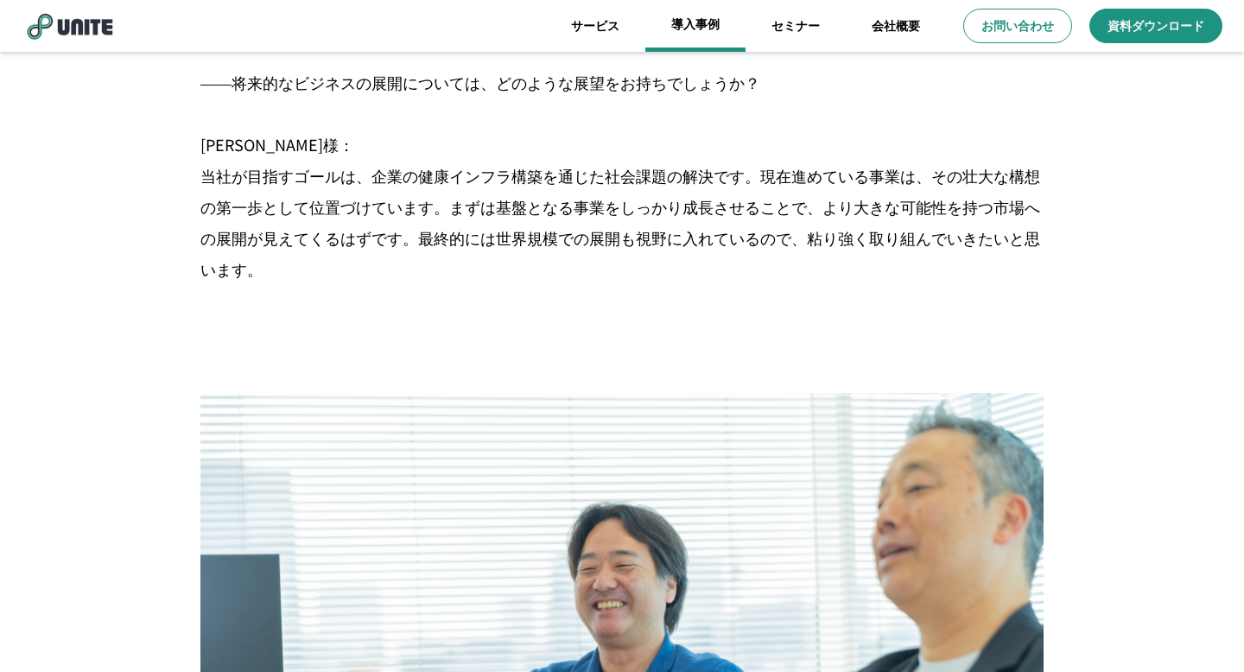
click at [696, 19] on link "導入事例" at bounding box center [695, 26] width 100 height 52
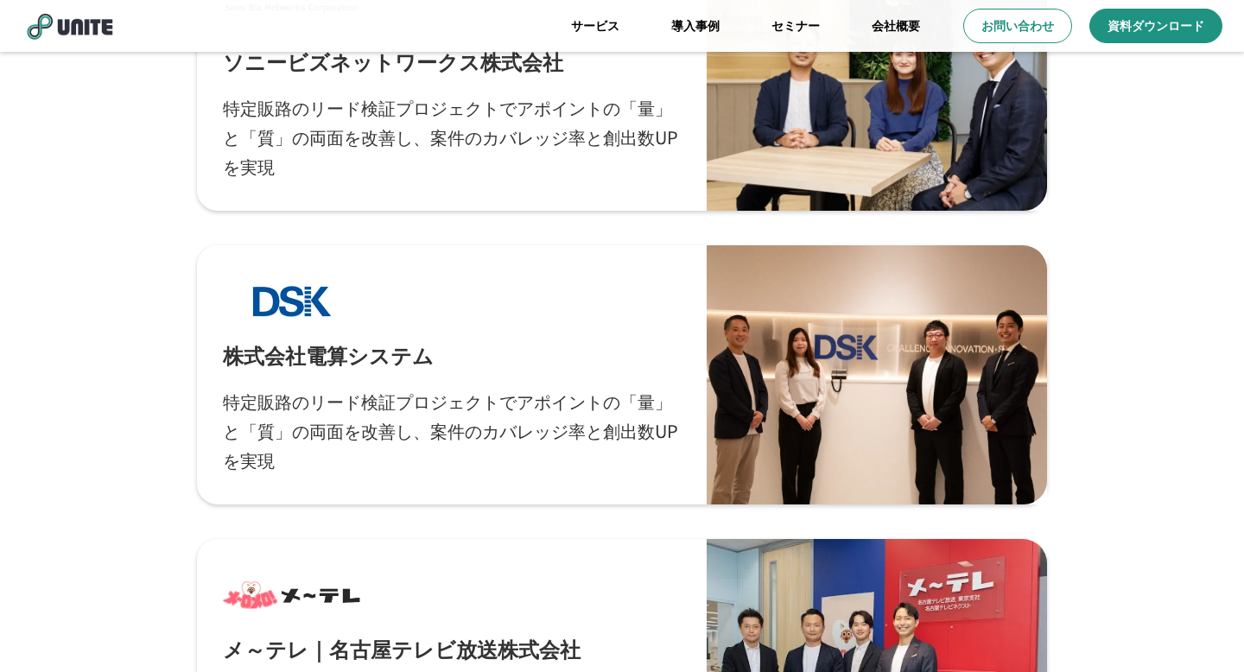
scroll to position [327, 0]
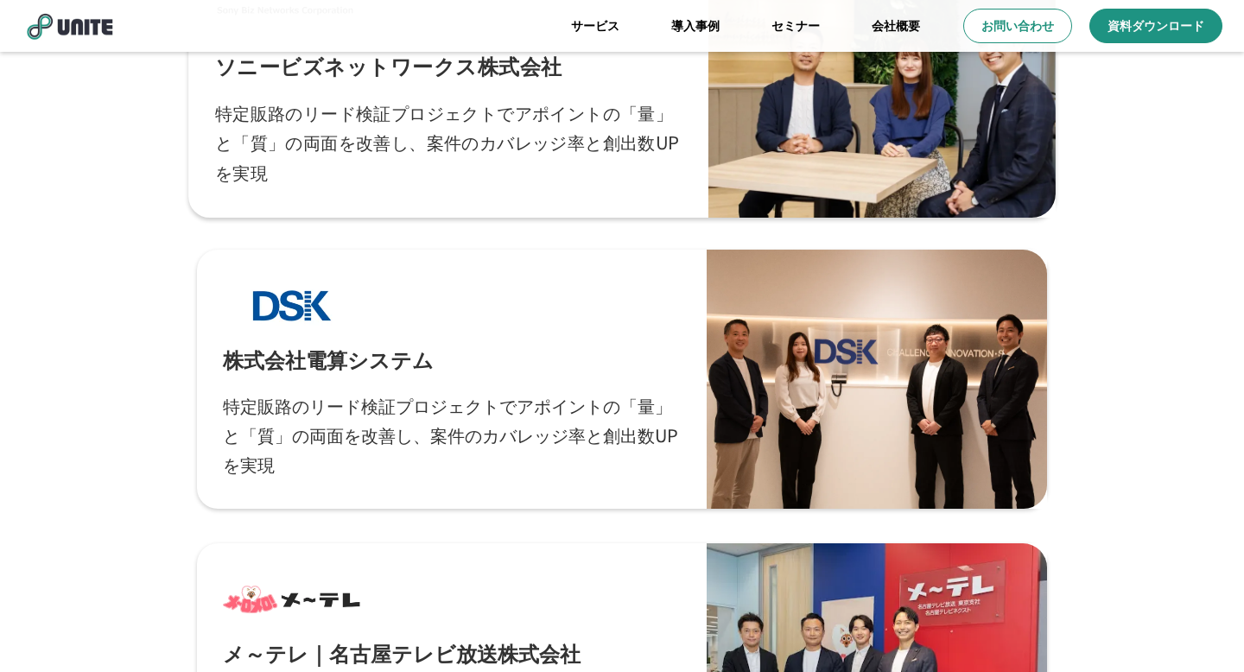
click at [533, 128] on p "特定販路のリード検証プロジェクトでアポイントの「量」と「質」の両面を改善し、案件のカバレッジ率と創出数UPを実現" at bounding box center [448, 143] width 467 height 90
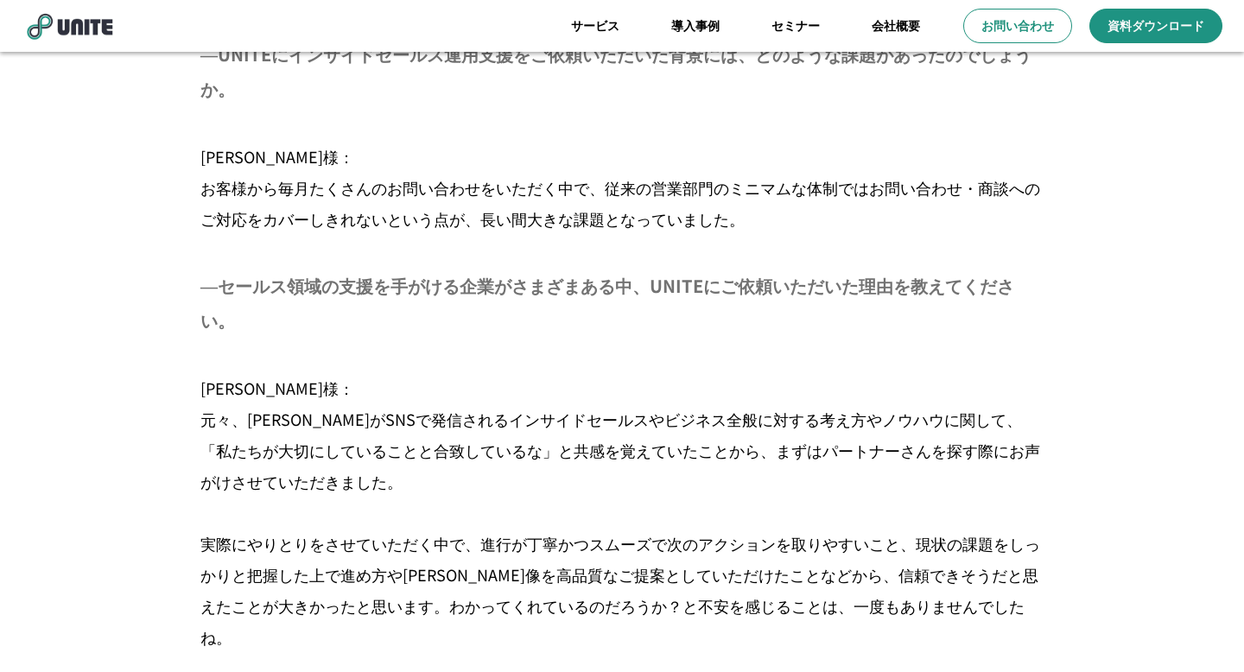
scroll to position [2289, 0]
